Goal: Transaction & Acquisition: Purchase product/service

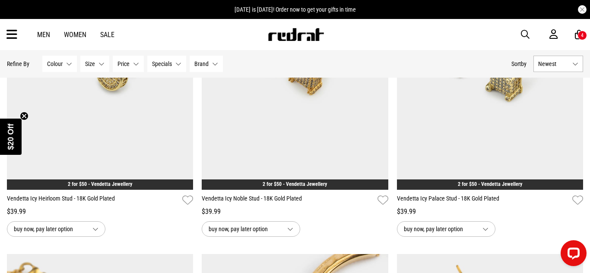
scroll to position [6061, 0]
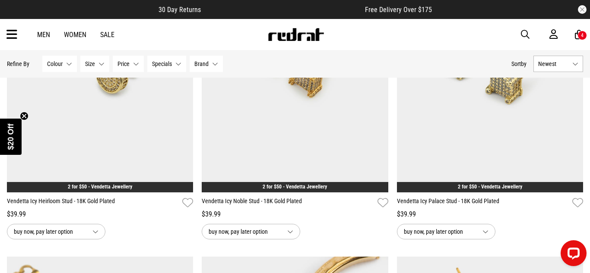
click at [285, 126] on img at bounding box center [295, 62] width 186 height 261
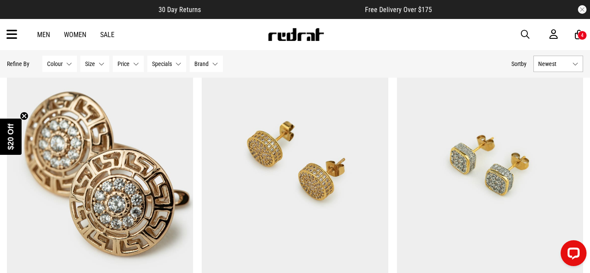
scroll to position [5469, 0]
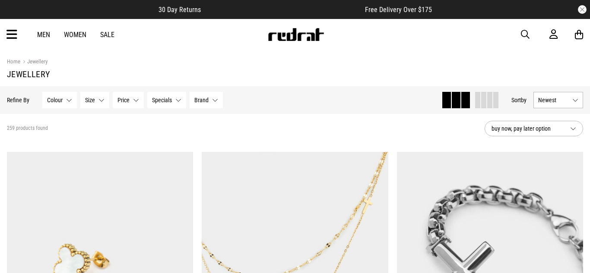
click at [580, 35] on icon at bounding box center [579, 34] width 8 height 11
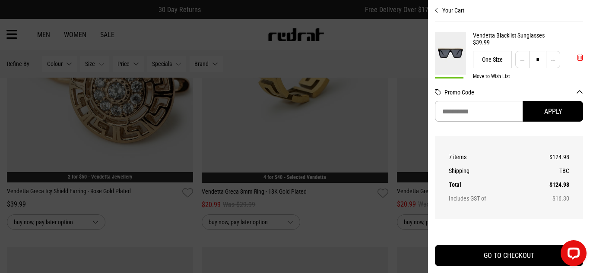
click at [581, 56] on span "'Remove from cart" at bounding box center [580, 58] width 6 height 8
click at [526, 57] on button "Decrease quantity" at bounding box center [522, 59] width 14 height 17
click at [583, 55] on span "'Remove from cart" at bounding box center [580, 58] width 6 height 8
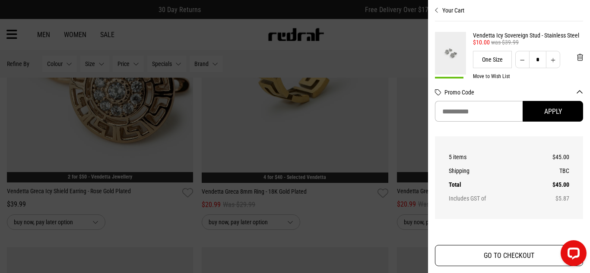
click at [531, 251] on button "GO TO CHECKOUT" at bounding box center [509, 255] width 148 height 21
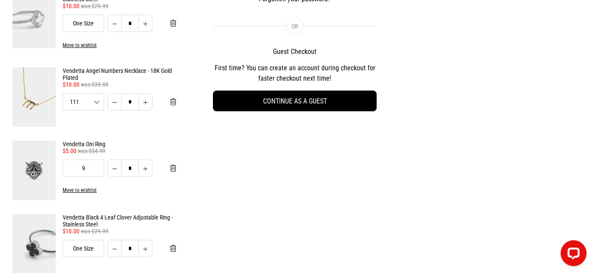
scroll to position [201, 0]
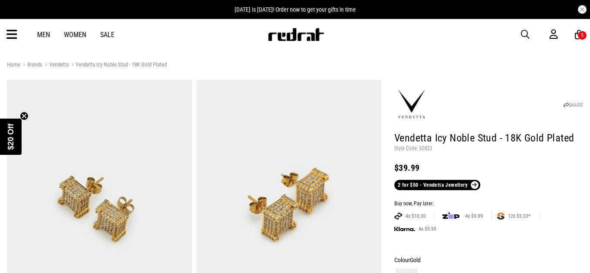
click at [17, 35] on div "Men Women Sale Sign in New Back Footwear Back Mens Back Womens Back Youth & Kid…" at bounding box center [295, 34] width 590 height 31
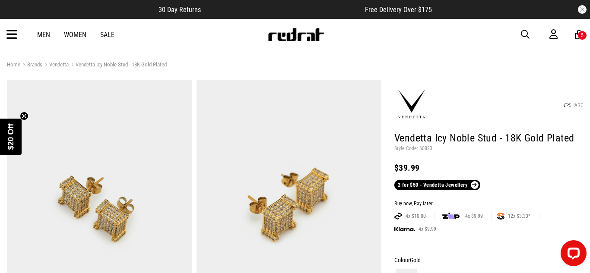
click at [13, 32] on icon at bounding box center [11, 35] width 11 height 14
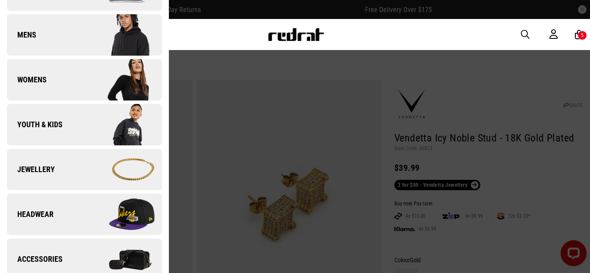
scroll to position [130, 0]
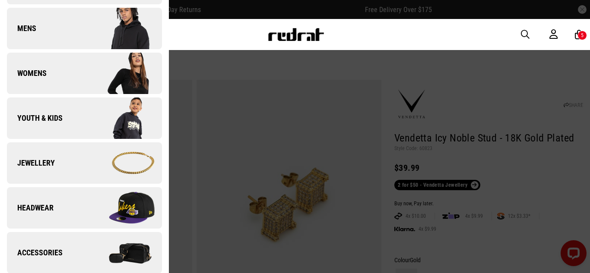
click at [49, 166] on span "Jewellery" at bounding box center [31, 163] width 48 height 10
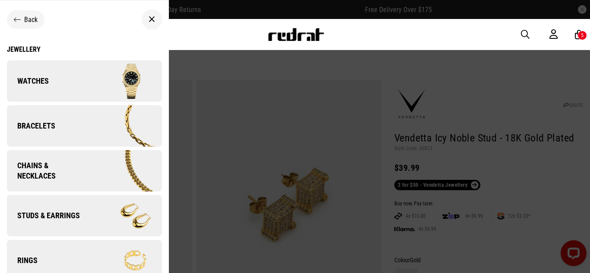
scroll to position [11, 0]
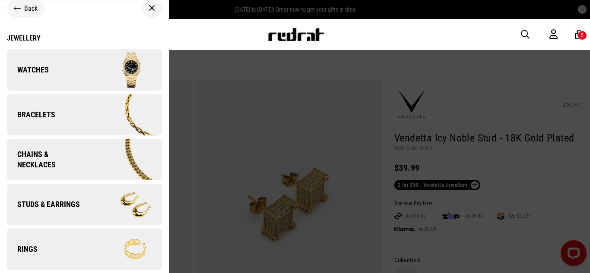
click at [18, 36] on div "Jewellery" at bounding box center [84, 38] width 155 height 8
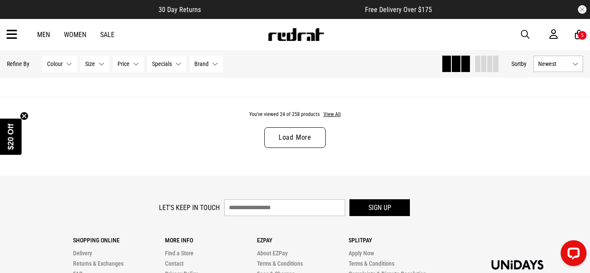
scroll to position [2650, 0]
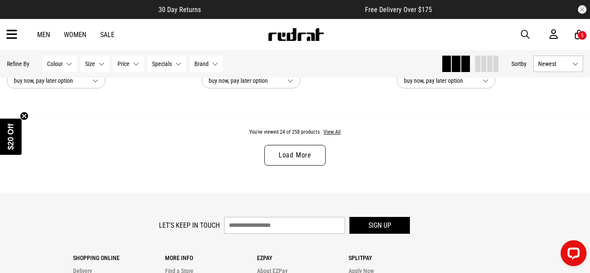
click at [304, 152] on link "Load More" at bounding box center [294, 155] width 61 height 21
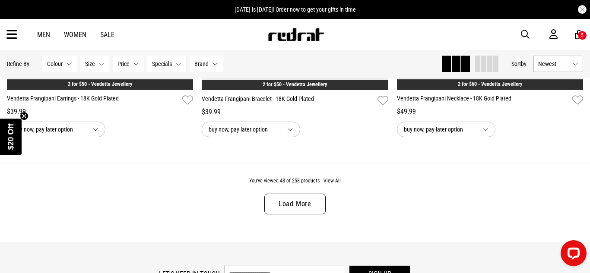
scroll to position [5212, 0]
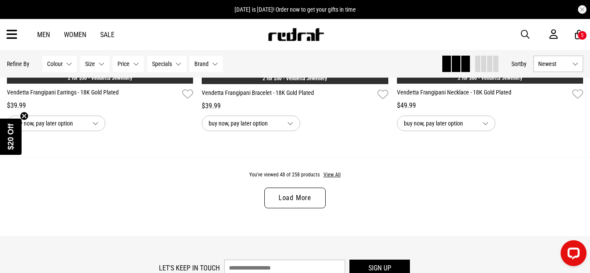
click at [273, 195] on link "Load More" at bounding box center [294, 198] width 61 height 21
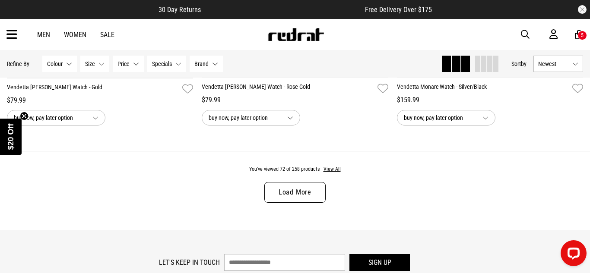
scroll to position [7815, 0]
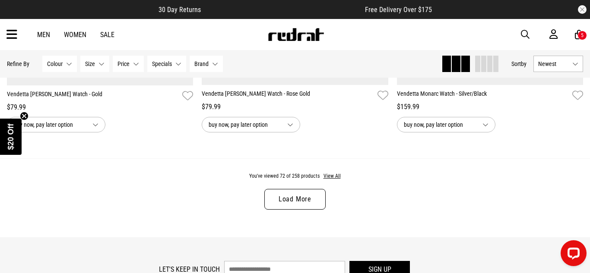
click at [300, 208] on link "Load More" at bounding box center [294, 199] width 61 height 21
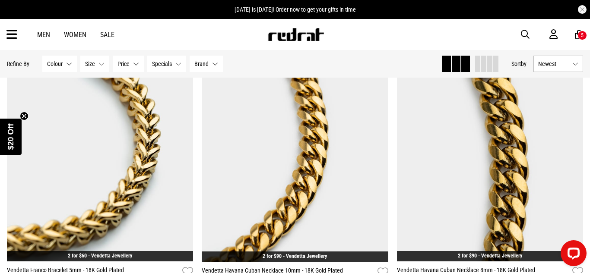
scroll to position [10245, 0]
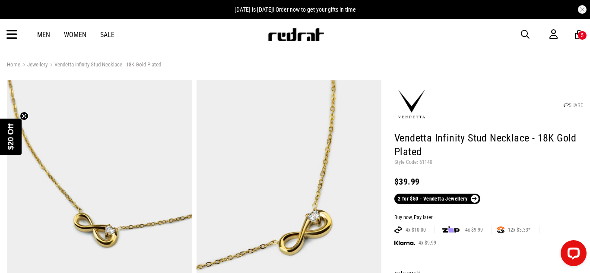
click at [276, 127] on img at bounding box center [289, 207] width 185 height 255
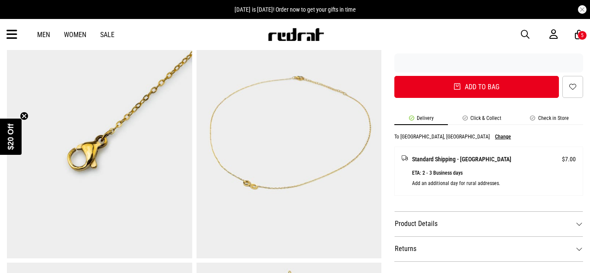
click at [217, 133] on img at bounding box center [289, 130] width 185 height 255
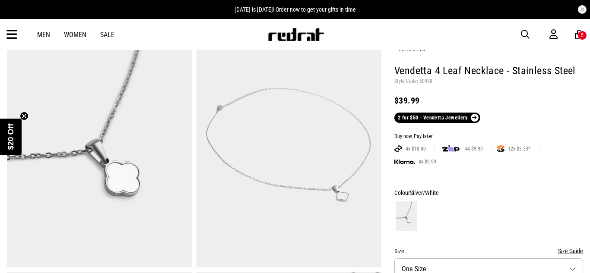
scroll to position [68, 0]
click at [336, 156] on img at bounding box center [289, 139] width 185 height 255
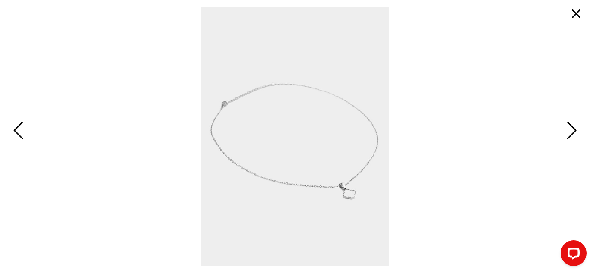
scroll to position [0, 0]
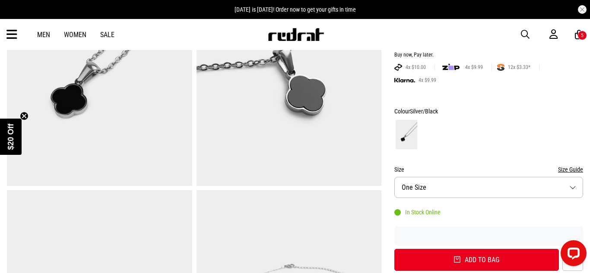
scroll to position [200, 0]
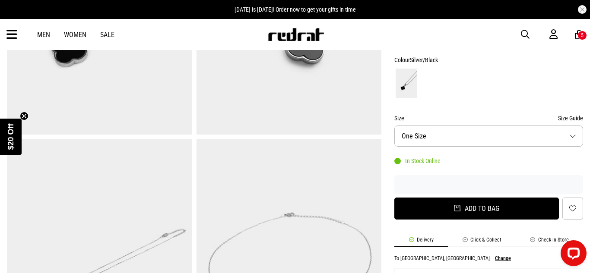
click at [418, 216] on button "Add to bag" at bounding box center [476, 209] width 165 height 22
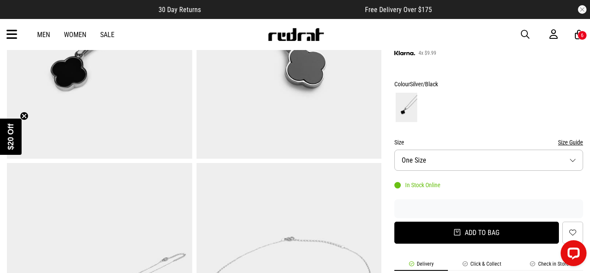
scroll to position [177, 0]
click at [441, 239] on button "Add to bag" at bounding box center [476, 233] width 165 height 22
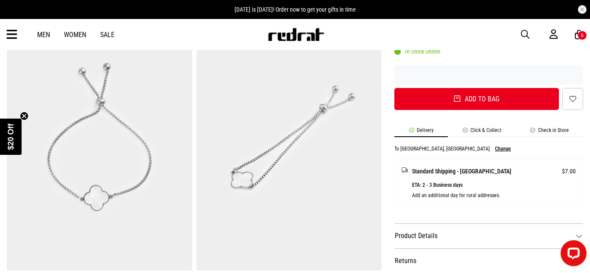
scroll to position [323, 0]
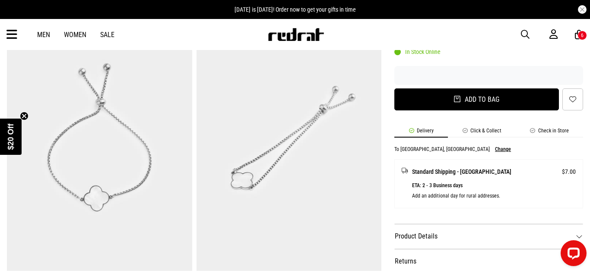
click at [426, 101] on button "Add to bag" at bounding box center [476, 100] width 165 height 22
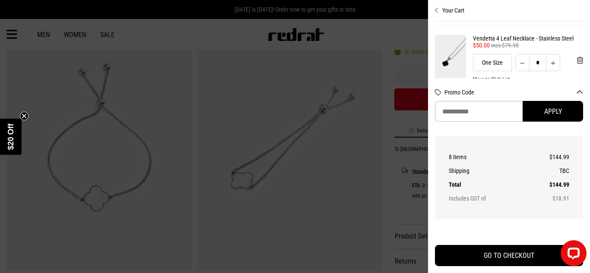
scroll to position [75, 0]
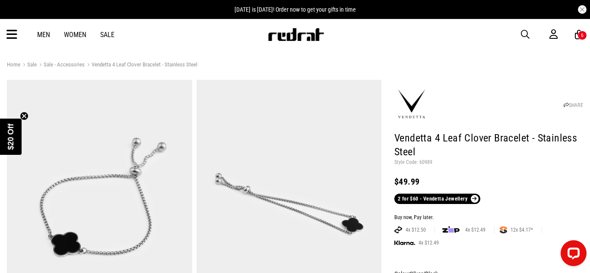
click at [579, 39] on div "6" at bounding box center [582, 36] width 10 height 10
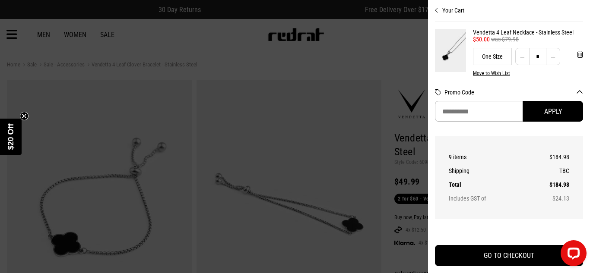
scroll to position [156, 0]
click at [521, 54] on button "Decrease quantity" at bounding box center [522, 54] width 14 height 17
type input "*"
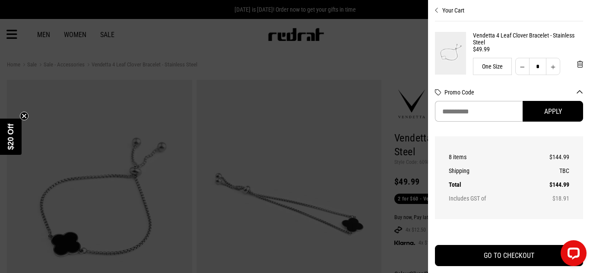
click at [274, 100] on div at bounding box center [295, 136] width 590 height 273
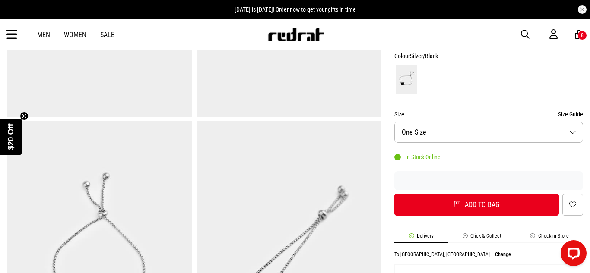
scroll to position [221, 0]
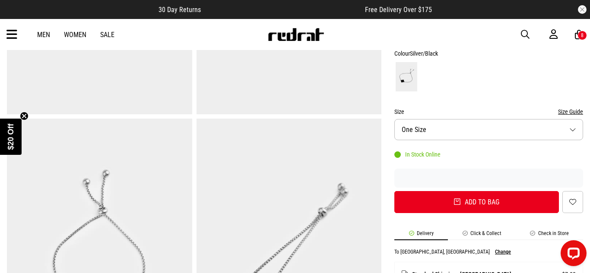
click at [433, 205] on button "Add to bag" at bounding box center [476, 202] width 165 height 22
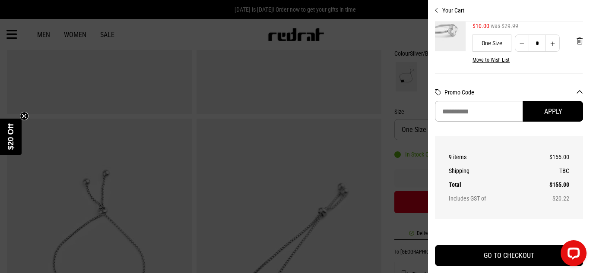
scroll to position [168, 0]
click at [278, 105] on div at bounding box center [295, 136] width 590 height 273
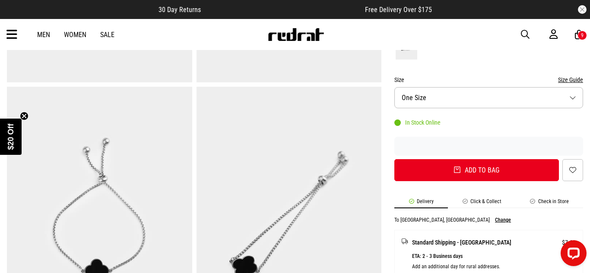
scroll to position [247, 0]
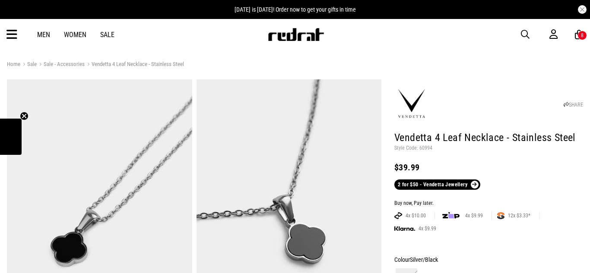
click at [581, 32] on div "8" at bounding box center [582, 35] width 3 height 6
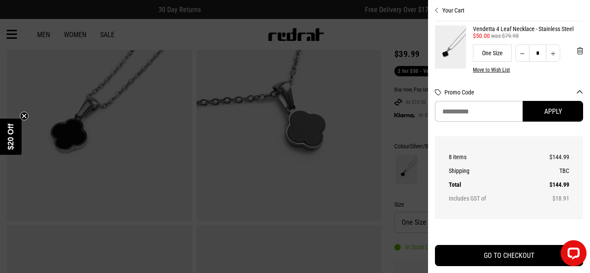
scroll to position [86, 0]
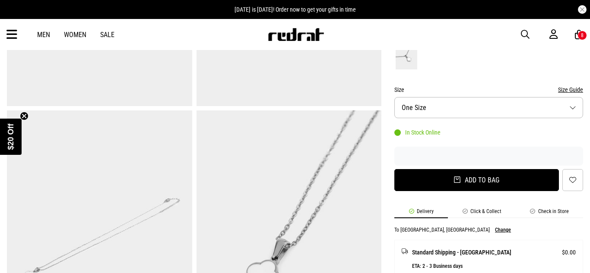
click at [423, 190] on button "Add to bag" at bounding box center [476, 180] width 165 height 22
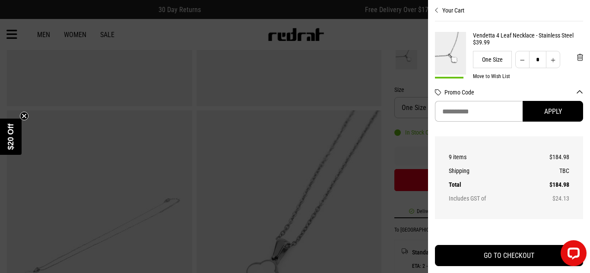
click at [334, 133] on div at bounding box center [295, 136] width 590 height 273
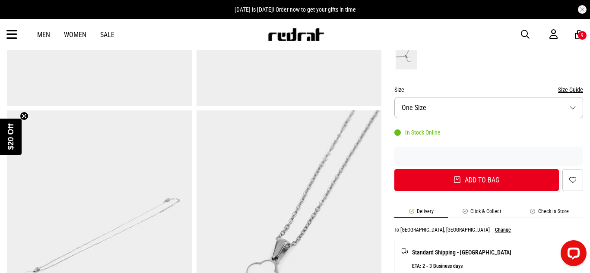
click at [584, 35] on div "9" at bounding box center [582, 36] width 10 height 10
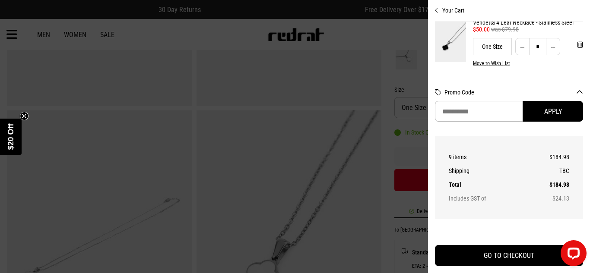
scroll to position [166, 0]
click at [518, 51] on button "Decrease quantity" at bounding box center [522, 44] width 14 height 17
type input "*"
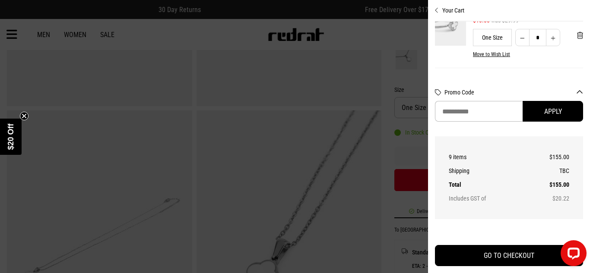
click at [266, 34] on div at bounding box center [295, 136] width 590 height 273
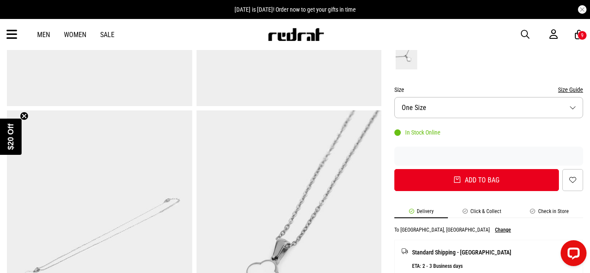
click at [20, 37] on div "Men Women Sale Sign in New Back Footwear Back Mens Back Womens Back Youth & Kid…" at bounding box center [295, 34] width 590 height 31
